Goal: Navigation & Orientation: Understand site structure

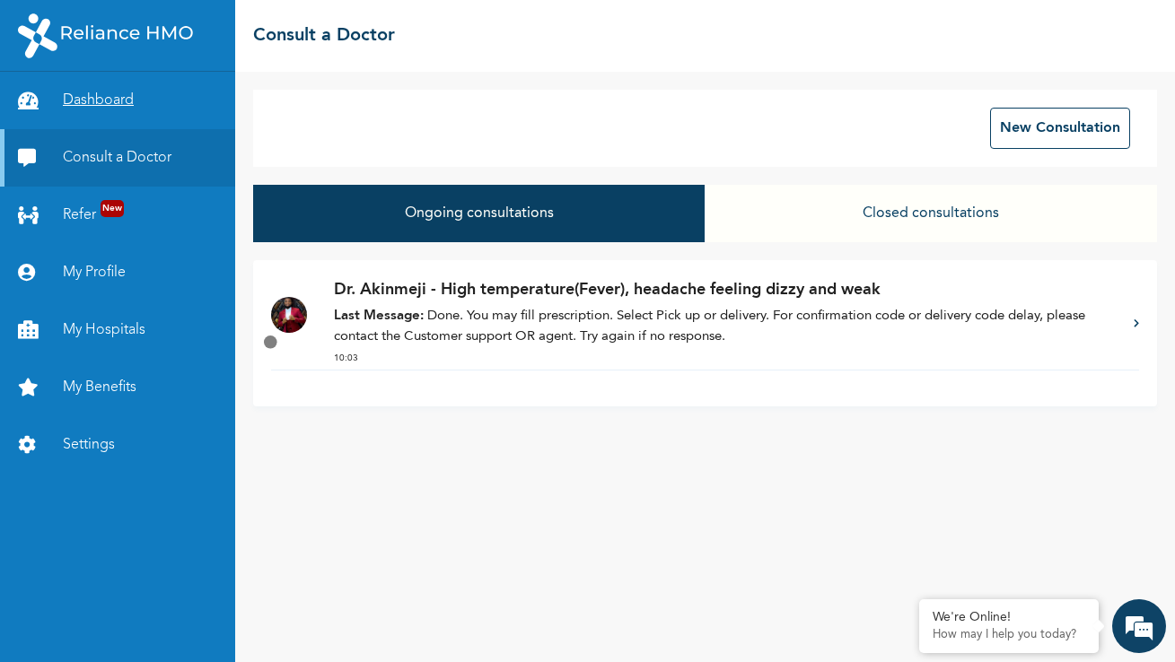
click at [140, 107] on link "Dashboard" at bounding box center [117, 100] width 235 height 57
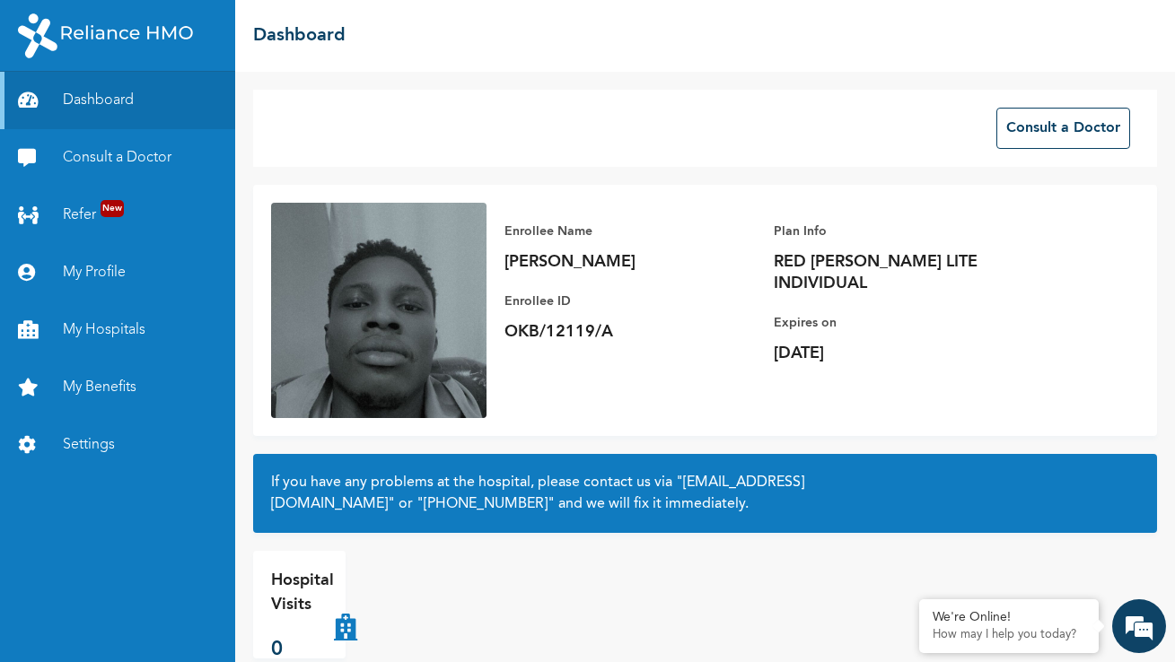
scroll to position [32, 0]
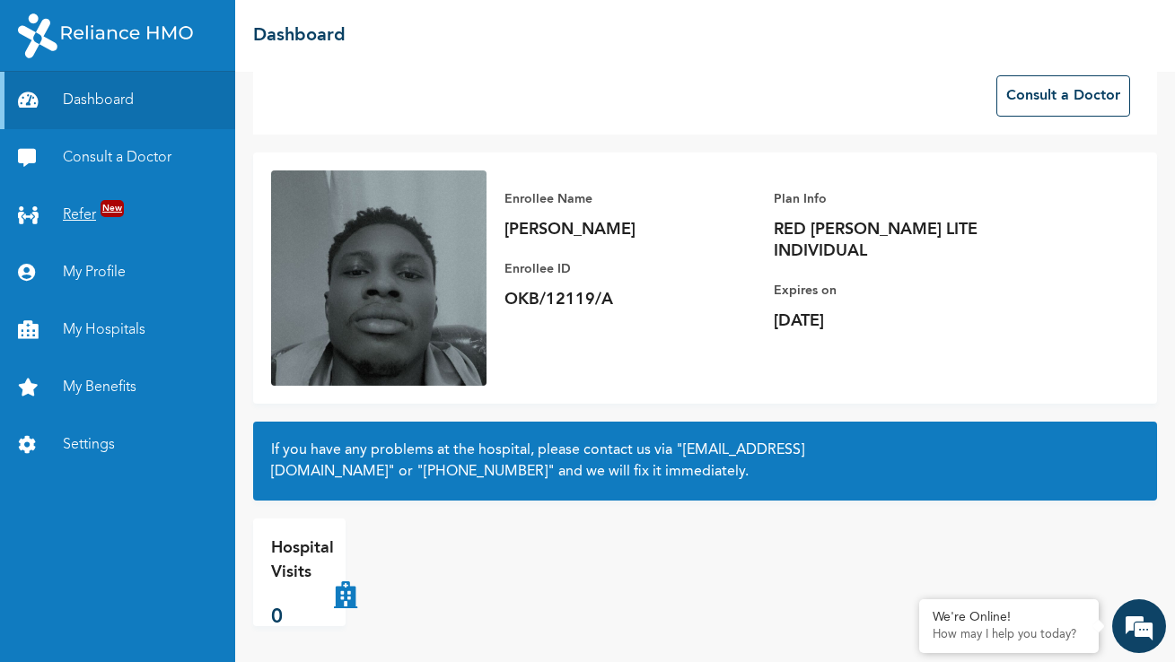
click at [188, 218] on link "Refer New" at bounding box center [117, 215] width 235 height 57
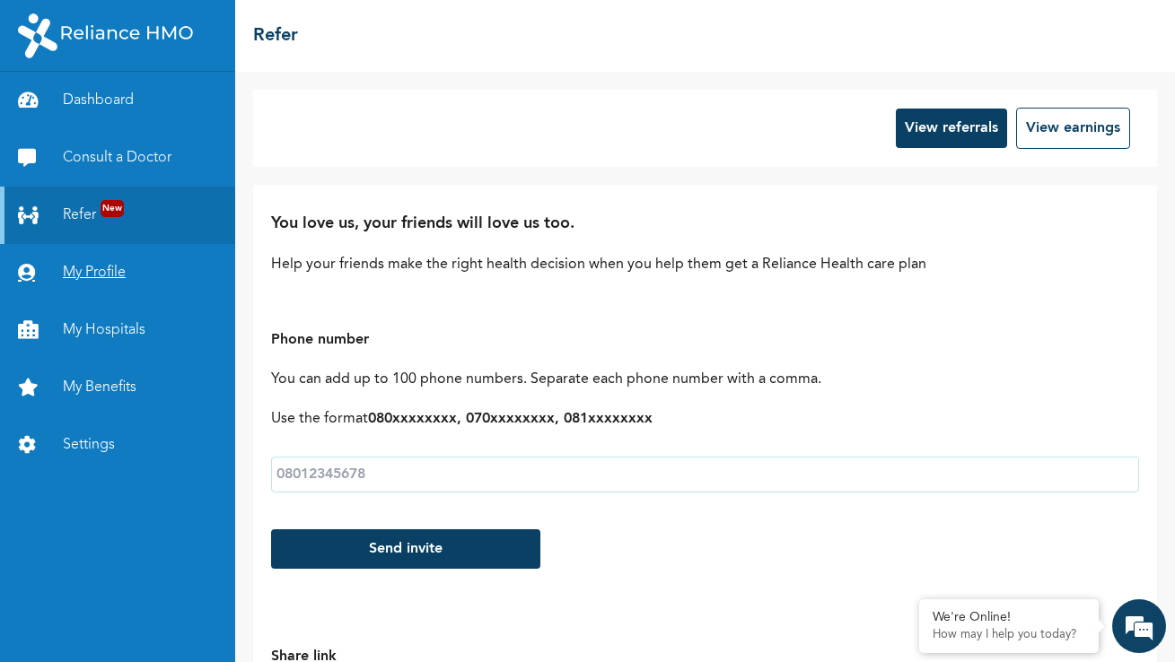
click at [179, 275] on link "My Profile" at bounding box center [117, 272] width 235 height 57
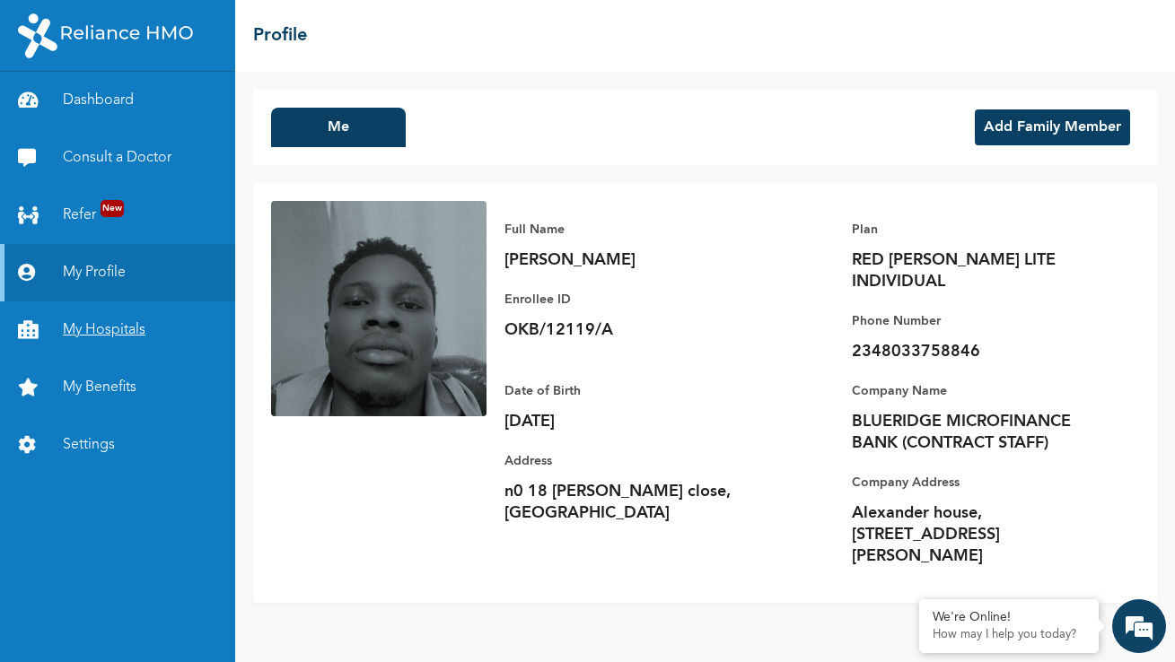
click at [185, 324] on link "My Hospitals" at bounding box center [117, 330] width 235 height 57
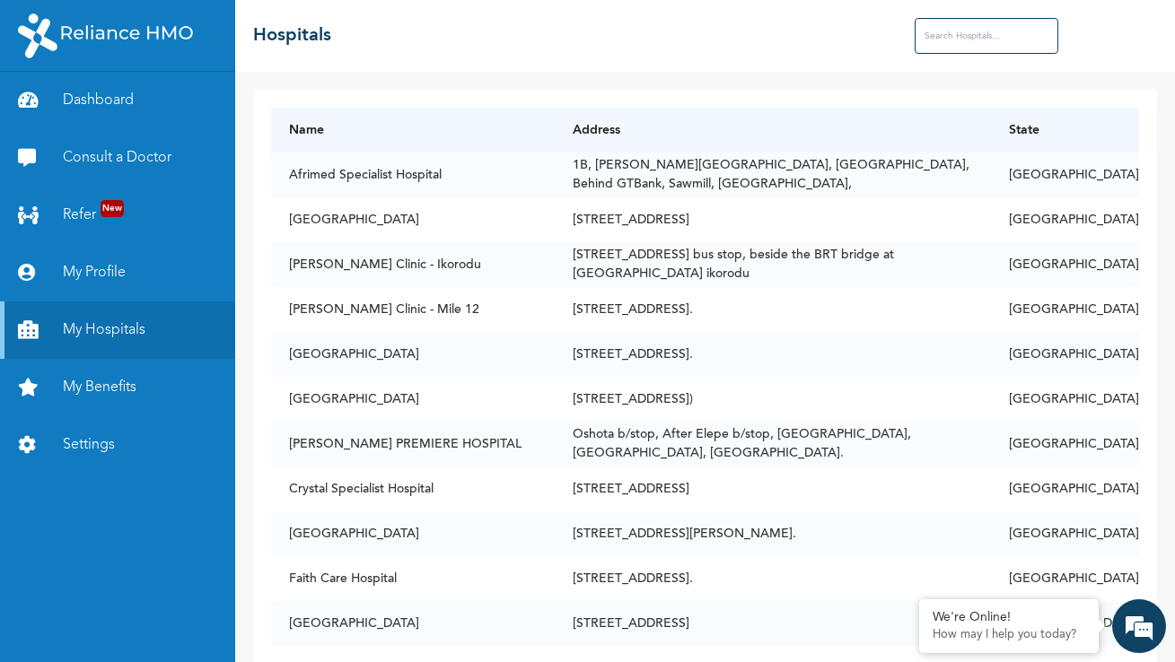
click at [75, 531] on div "Dashboard Consult a Doctor Refer New My Profile My Hospitals My Benefits Settin…" at bounding box center [117, 367] width 235 height 591
click at [144, 87] on link "Dashboard" at bounding box center [117, 100] width 235 height 57
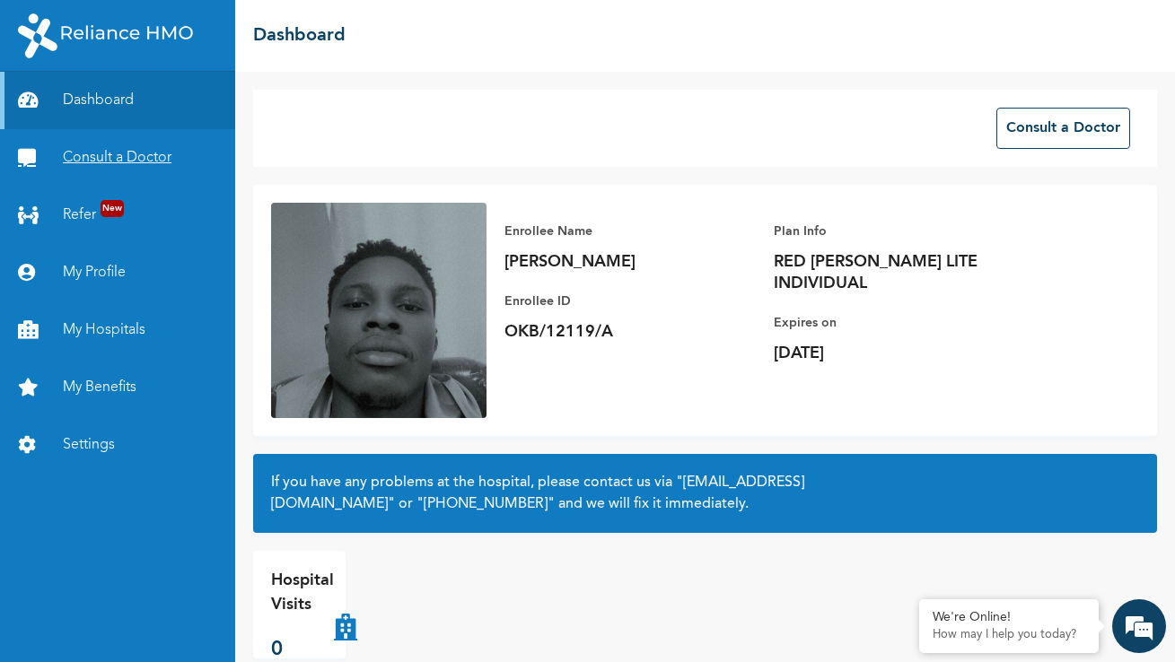
click at [117, 157] on link "Consult a Doctor" at bounding box center [117, 157] width 235 height 57
